Goal: Navigation & Orientation: Go to known website

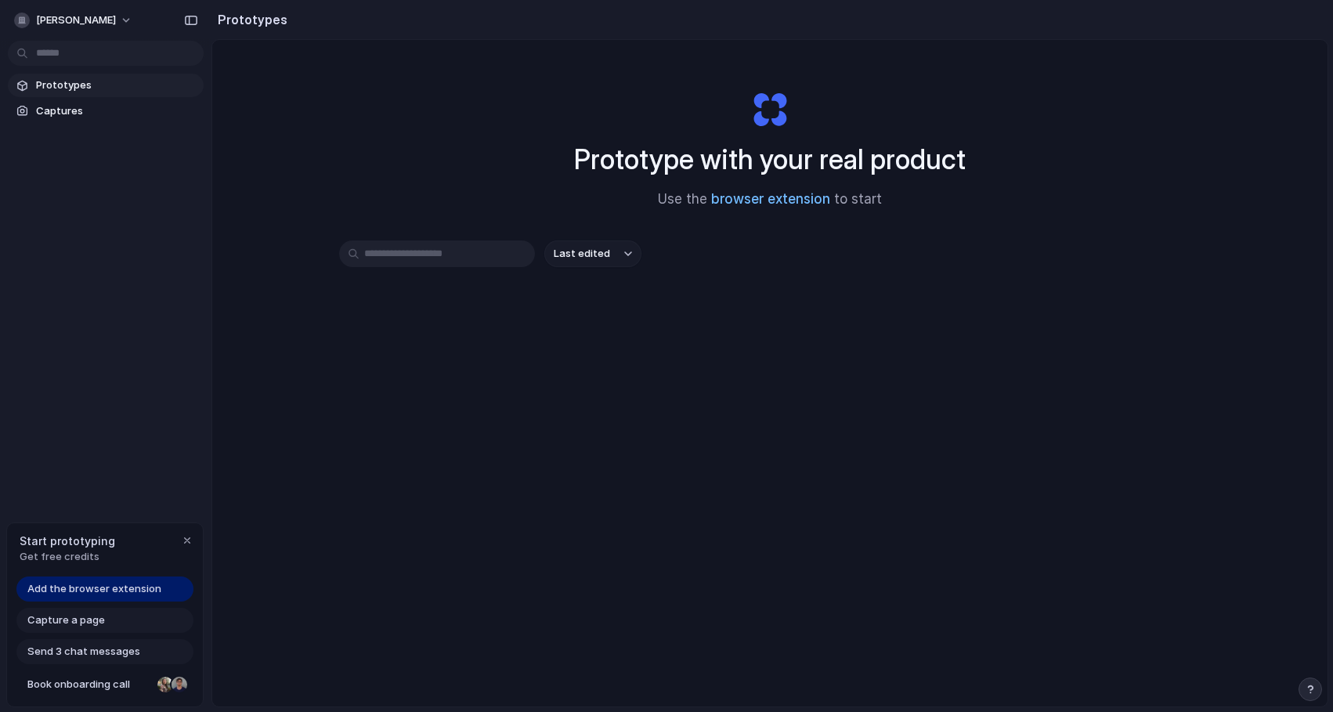
click at [776, 202] on link "browser extension" at bounding box center [770, 199] width 119 height 16
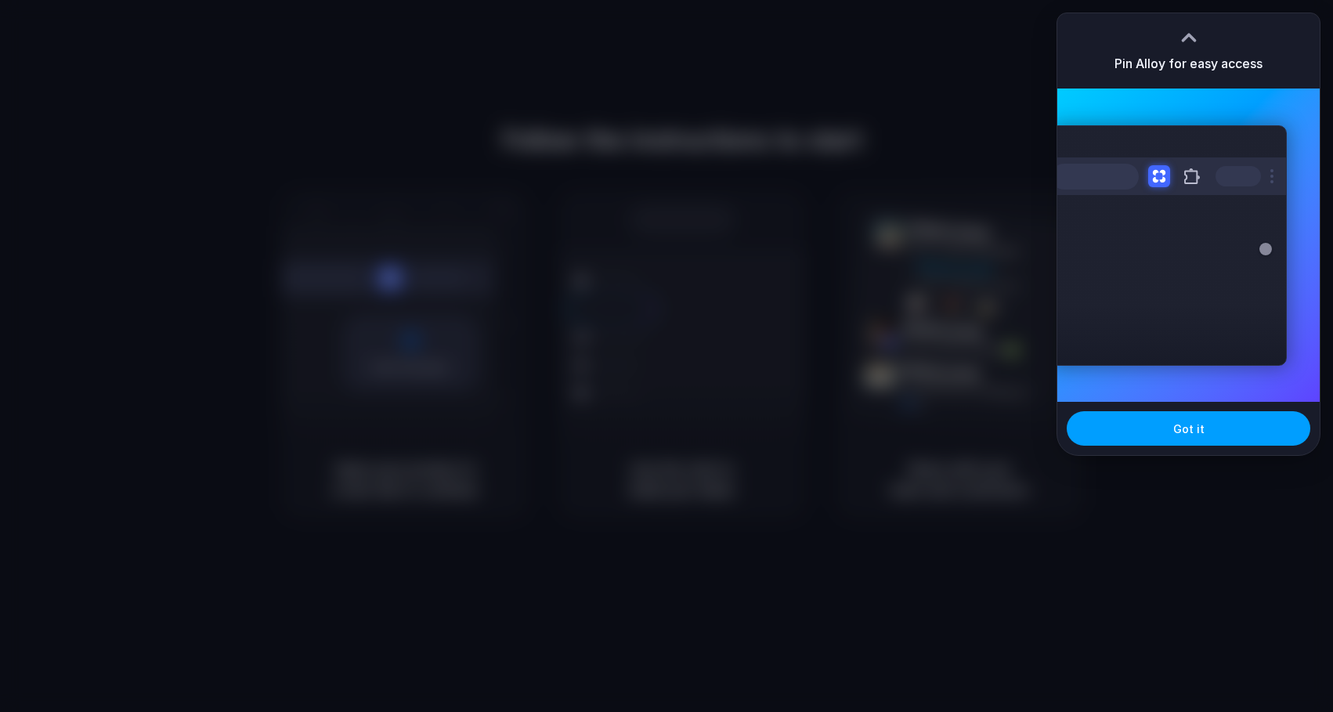
click at [1181, 435] on span "Got it" at bounding box center [1188, 429] width 31 height 16
